Goal: Task Accomplishment & Management: Use online tool/utility

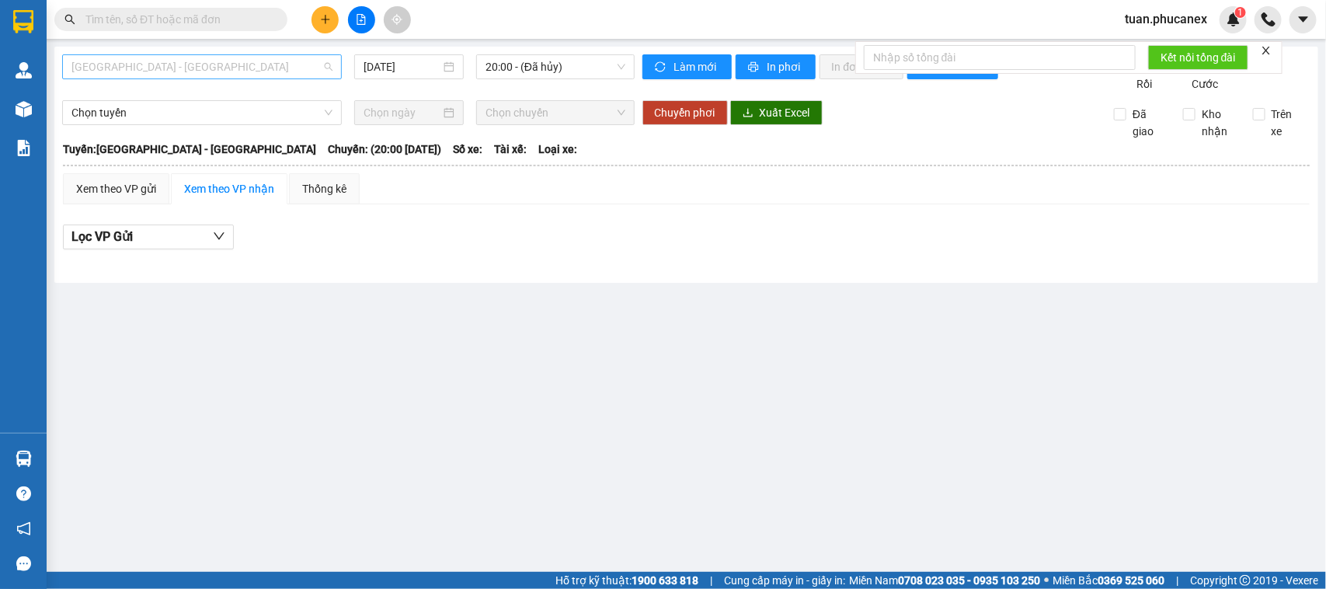
click at [177, 67] on span "[GEOGRAPHIC_DATA] - [GEOGRAPHIC_DATA]" at bounding box center [201, 66] width 261 height 23
click at [382, 72] on input "[DATE]" at bounding box center [402, 66] width 77 height 17
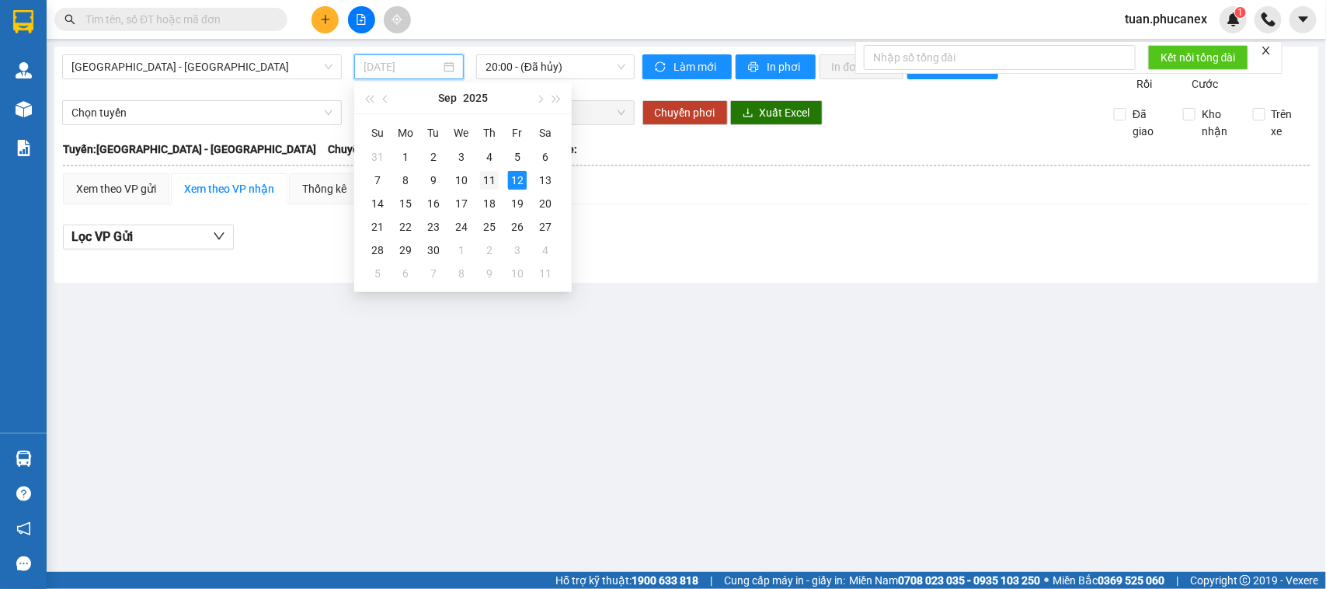
click at [480, 183] on div "11" at bounding box center [489, 180] width 19 height 19
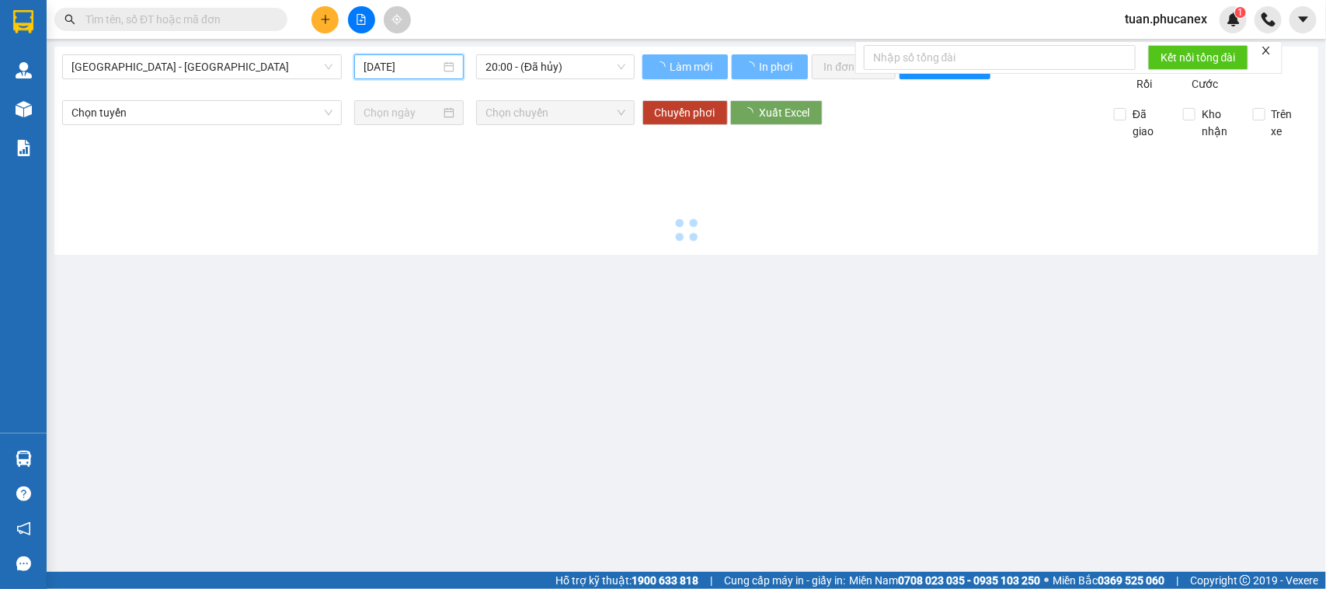
type input "[DATE]"
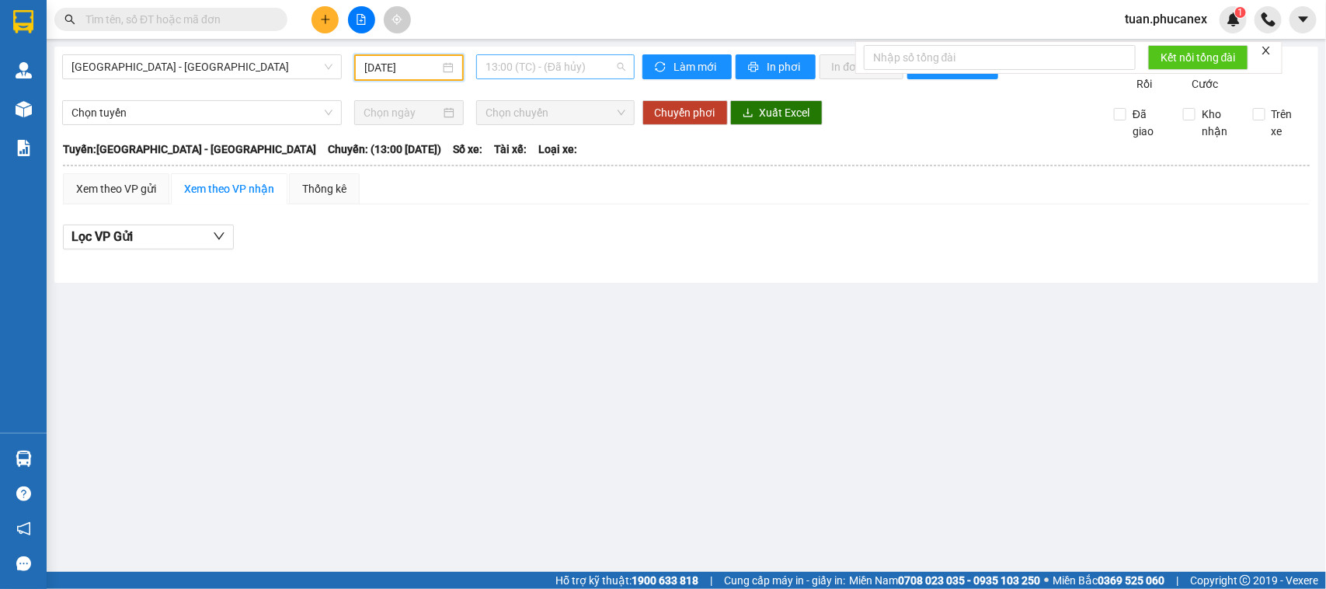
click at [587, 71] on span "13:00 (TC) - (Đã hủy)" at bounding box center [555, 66] width 139 height 23
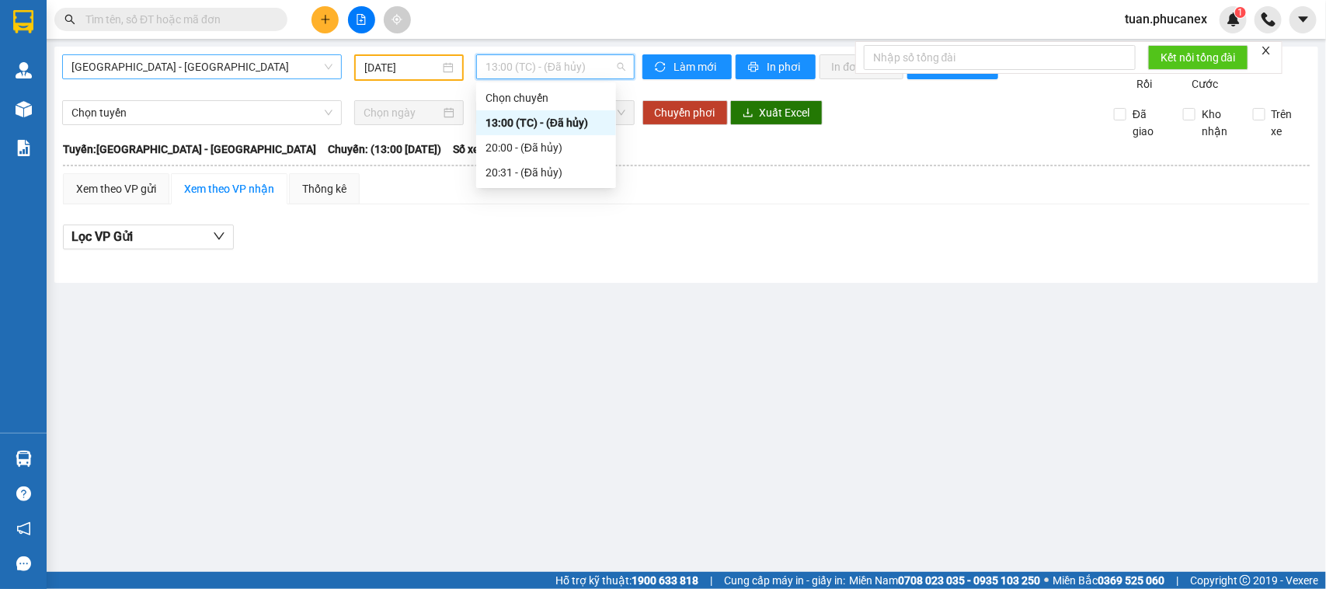
click at [235, 76] on span "[GEOGRAPHIC_DATA] - [GEOGRAPHIC_DATA]" at bounding box center [201, 66] width 261 height 23
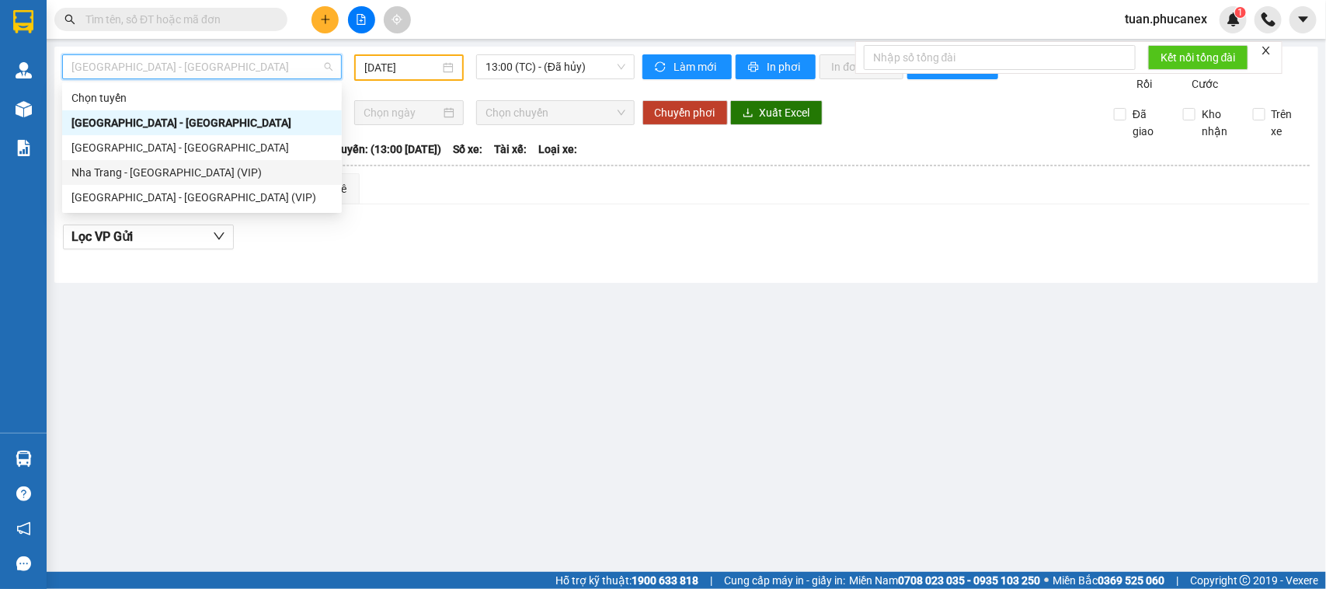
click at [214, 169] on div "Nha Trang - [GEOGRAPHIC_DATA] (VIP)" at bounding box center [201, 172] width 261 height 17
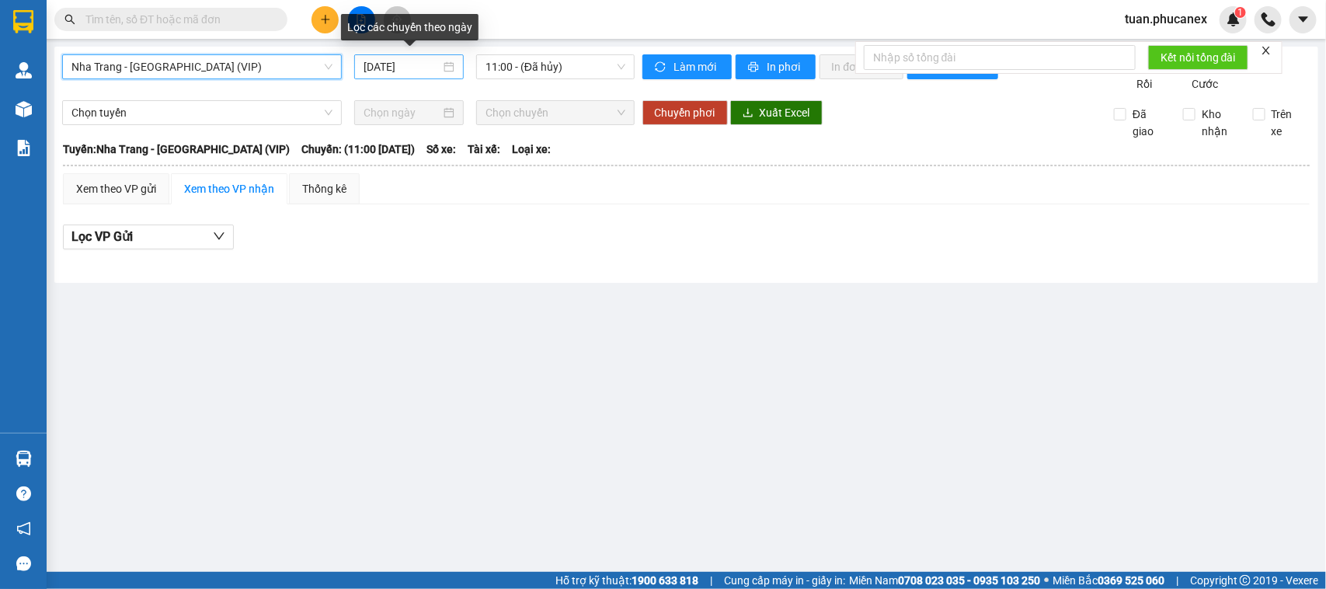
click at [404, 68] on input "[DATE]" at bounding box center [402, 66] width 77 height 17
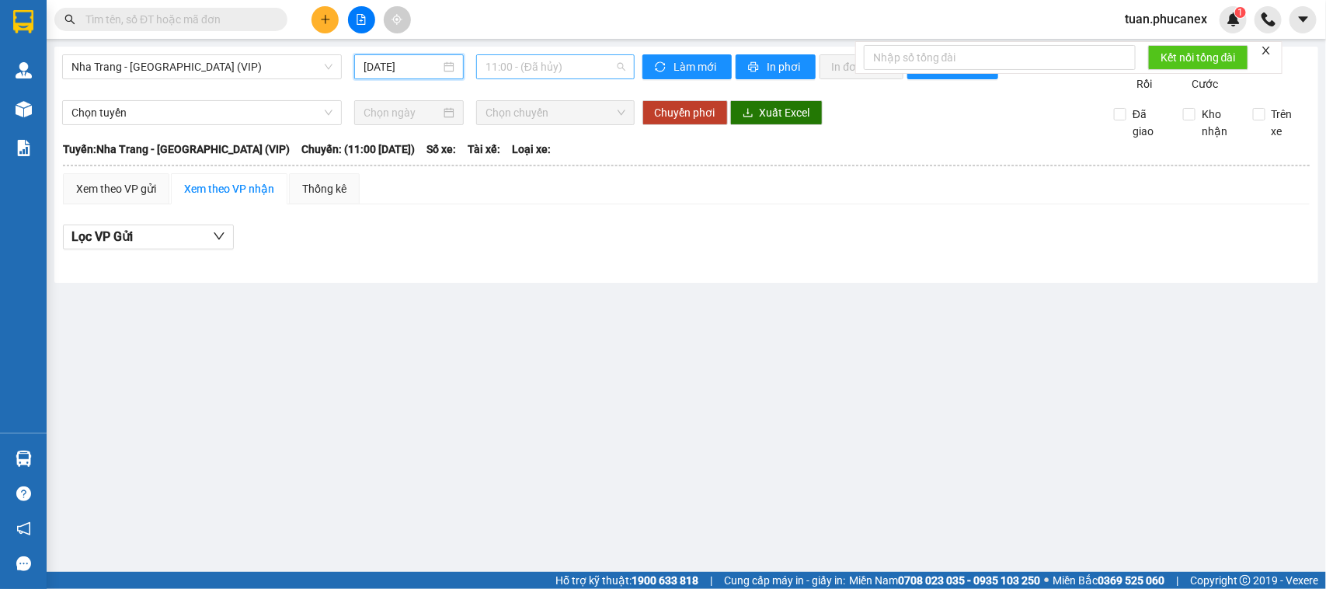
click at [542, 71] on span "11:00 - (Đã hủy)" at bounding box center [555, 66] width 139 height 23
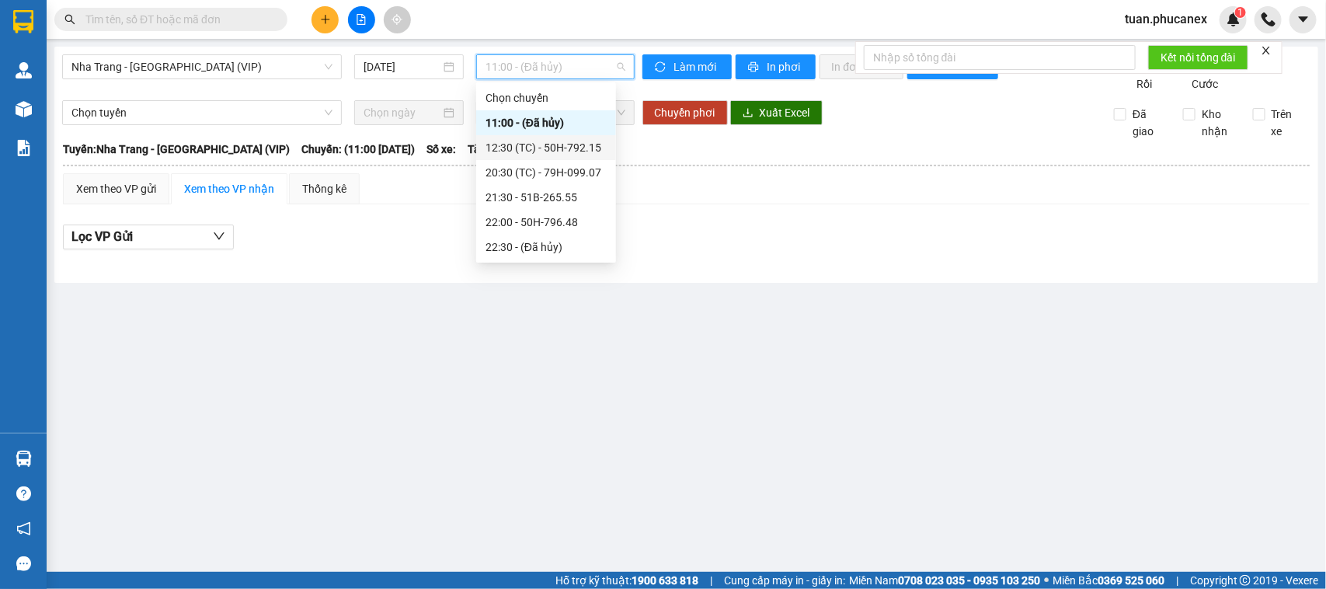
click at [570, 148] on div "12:30 (TC) - 50H-792.15" at bounding box center [546, 147] width 121 height 17
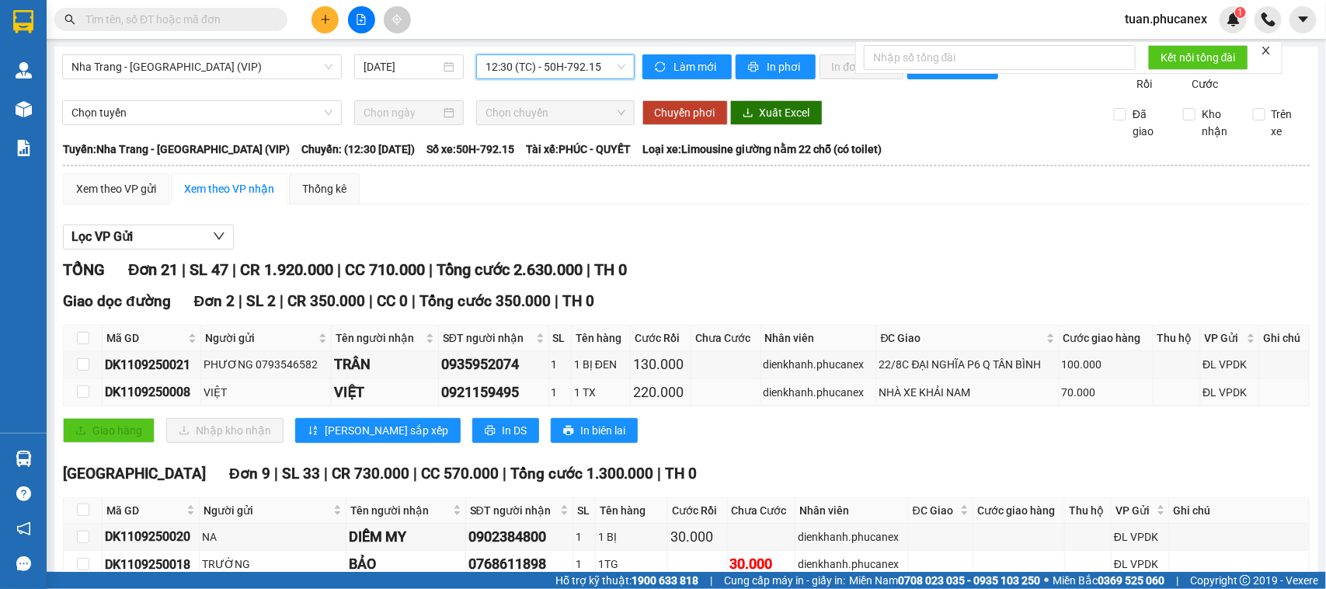
click at [1006, 401] on div "NHÀ XE KHẢI NAM" at bounding box center [968, 392] width 177 height 17
click at [577, 64] on span "12:30 (TC) - 50H-792.15" at bounding box center [555, 66] width 139 height 23
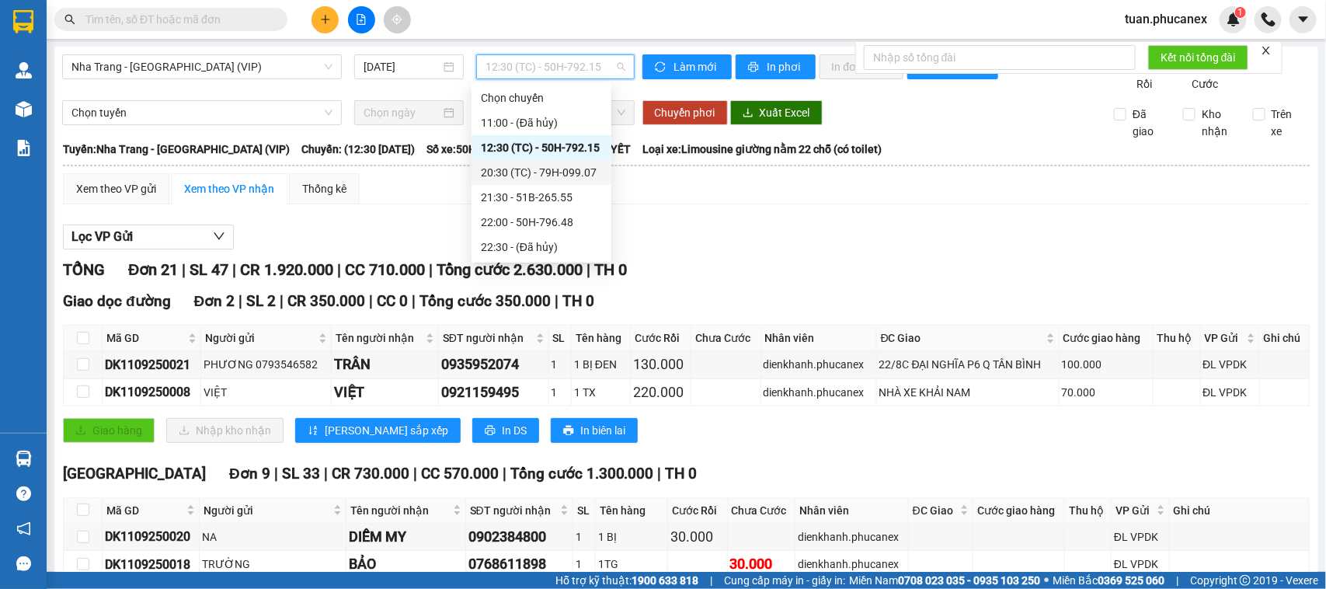
click at [533, 167] on div "20:30 (TC) - 79H-099.07" at bounding box center [541, 172] width 121 height 17
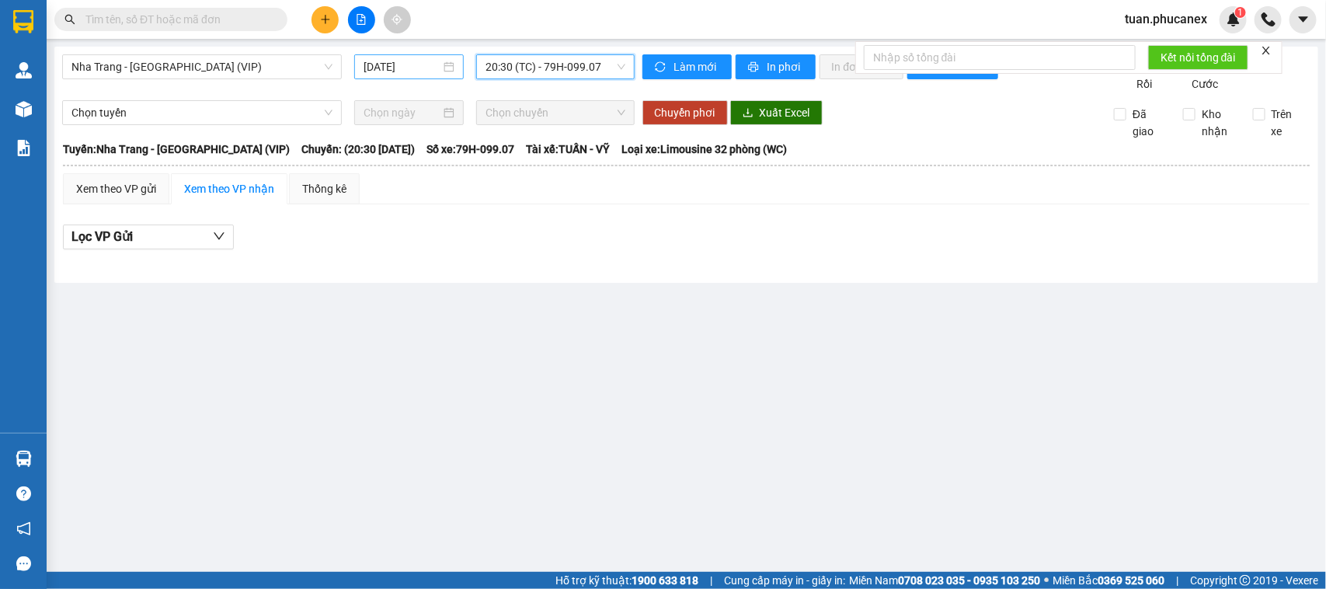
click at [394, 62] on input "[DATE]" at bounding box center [402, 66] width 77 height 17
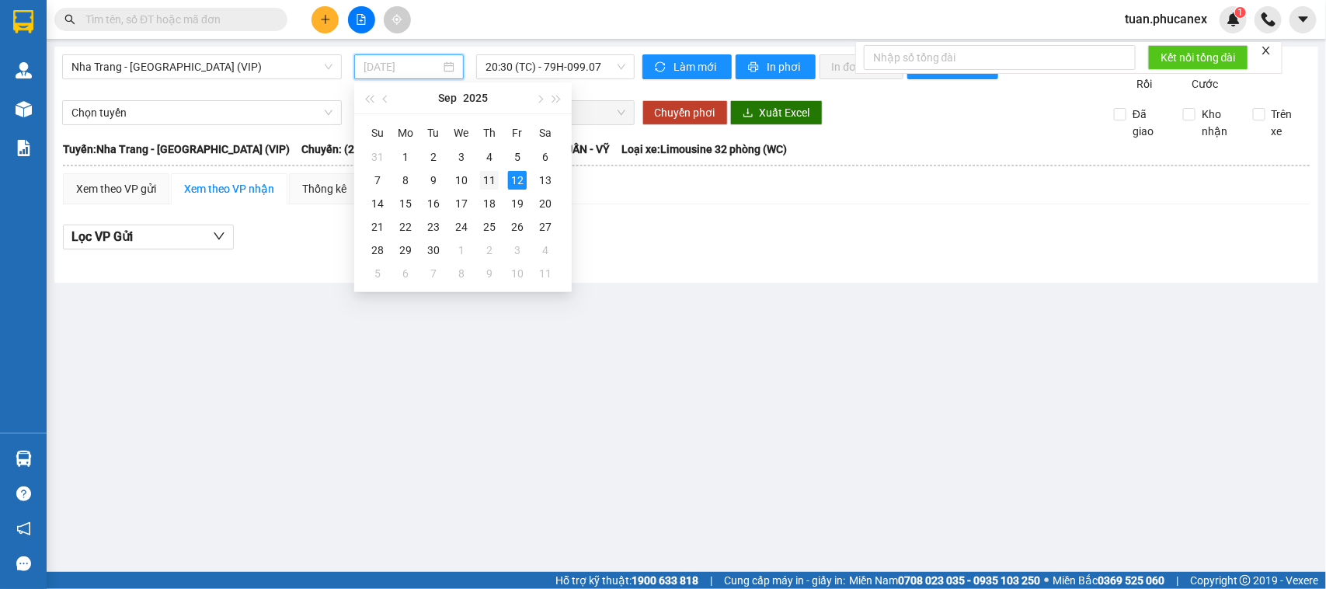
click at [487, 175] on div "11" at bounding box center [489, 180] width 19 height 19
type input "[DATE]"
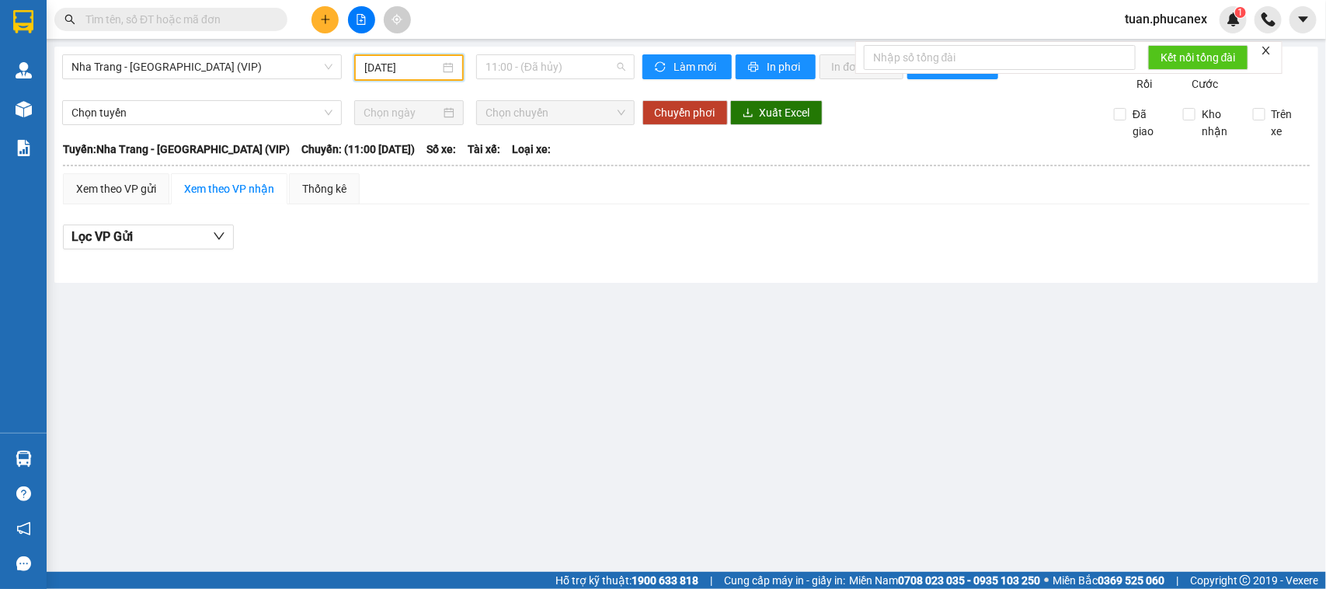
drag, startPoint x: 593, startPoint y: 59, endPoint x: 584, endPoint y: 99, distance: 41.3
click at [592, 59] on span "11:00 - (Đã hủy)" at bounding box center [555, 66] width 139 height 23
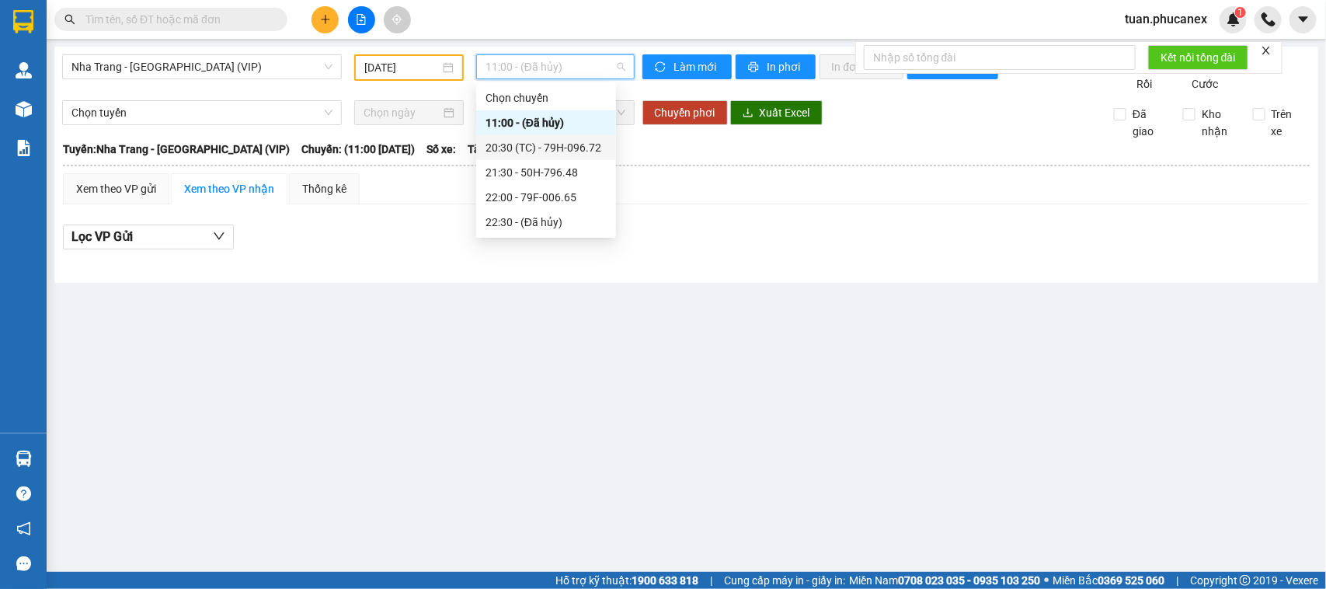
click at [537, 148] on div "20:30 (TC) - 79H-096.72" at bounding box center [546, 147] width 121 height 17
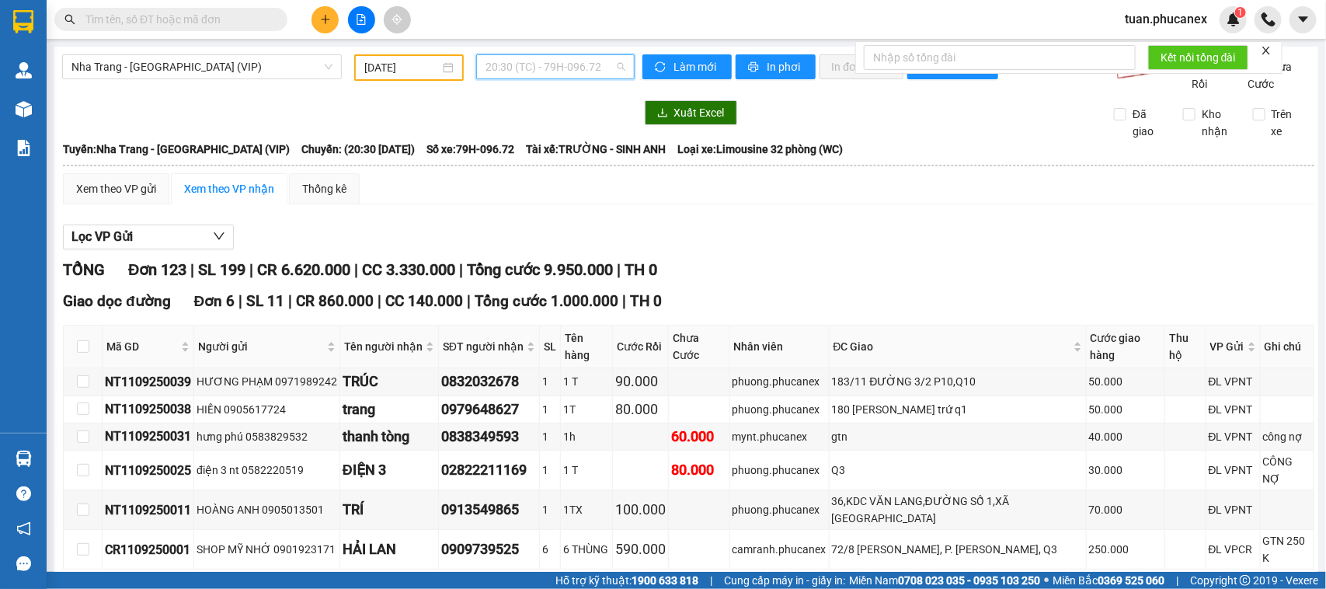
click at [556, 71] on span "20:30 (TC) - 79H-096.72" at bounding box center [555, 66] width 139 height 23
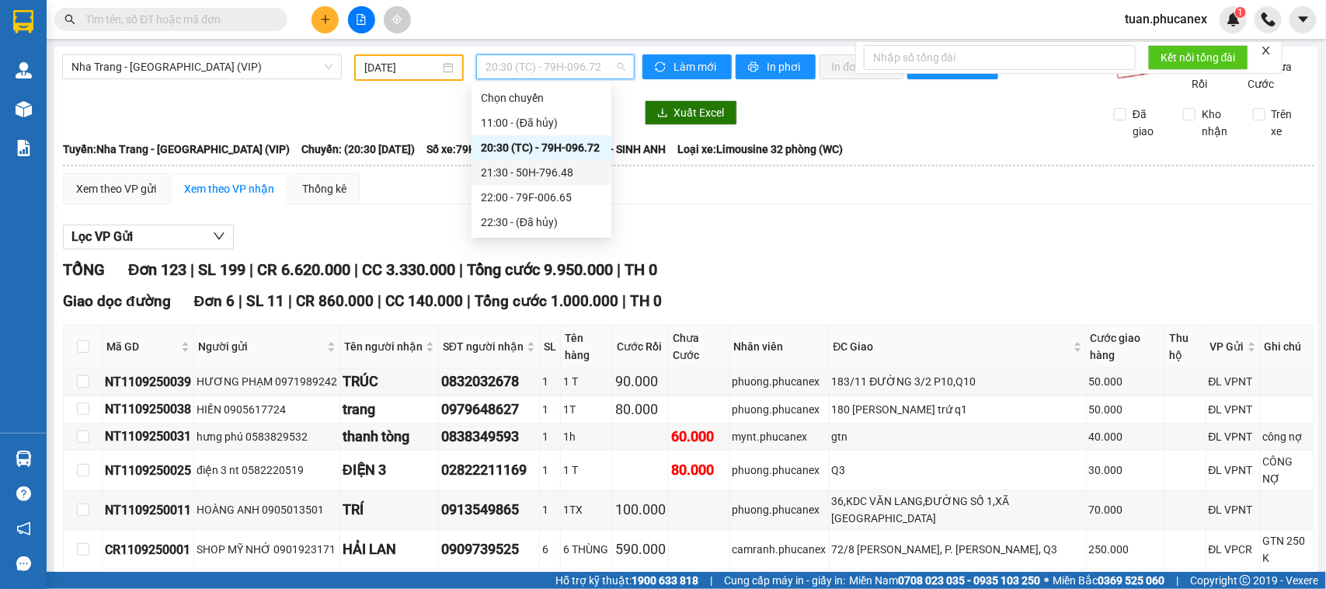
click at [556, 168] on div "21:30 - 50H-796.48" at bounding box center [541, 172] width 121 height 17
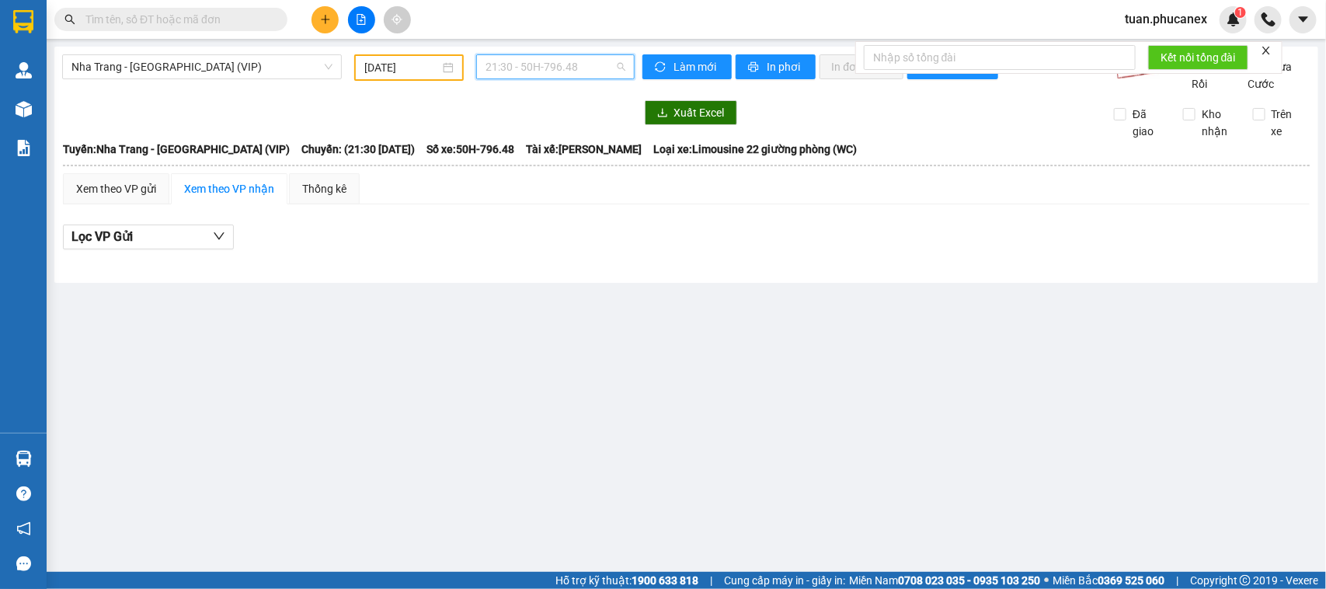
click at [527, 68] on span "21:30 - 50H-796.48" at bounding box center [555, 66] width 139 height 23
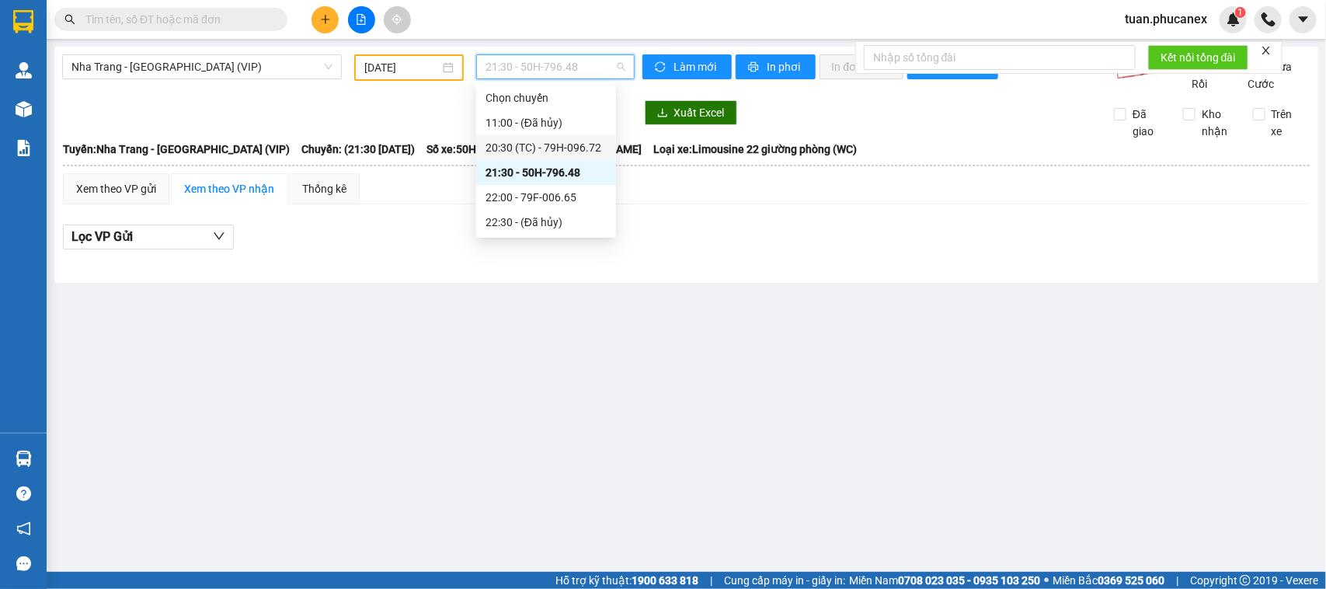
click at [548, 141] on div "20:30 (TC) - 79H-096.72" at bounding box center [546, 147] width 121 height 17
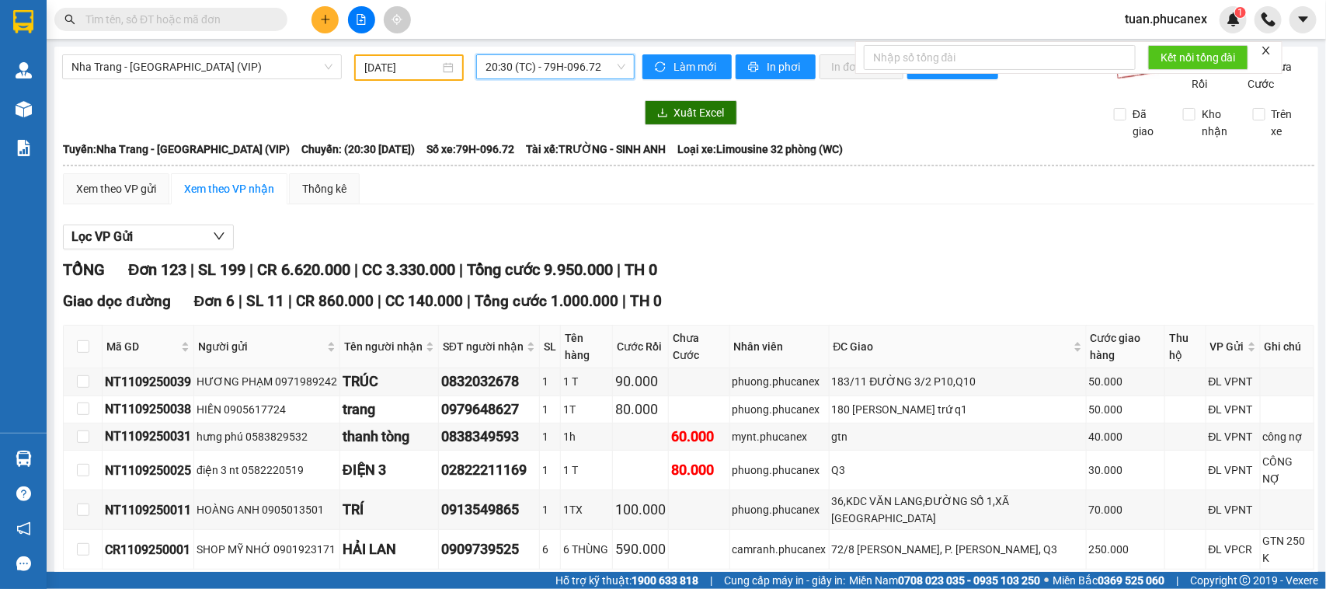
click at [564, 56] on span "20:30 (TC) - 79H-096.72" at bounding box center [555, 66] width 139 height 23
